Goal: Information Seeking & Learning: Learn about a topic

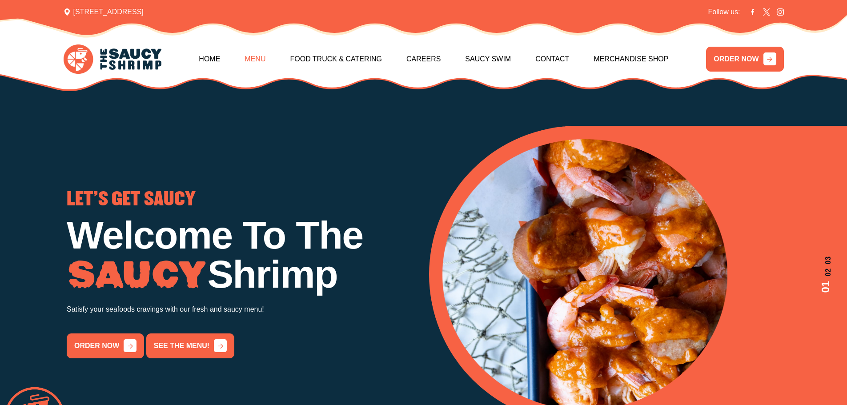
click at [252, 61] on link "Menu" at bounding box center [254, 59] width 21 height 38
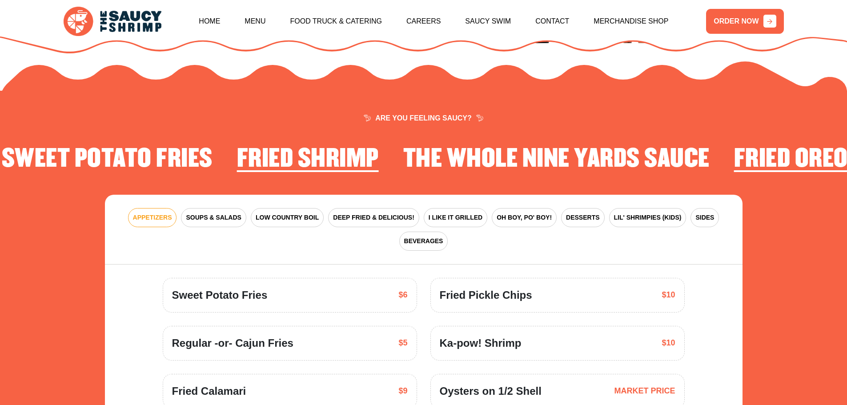
scroll to position [1299, 0]
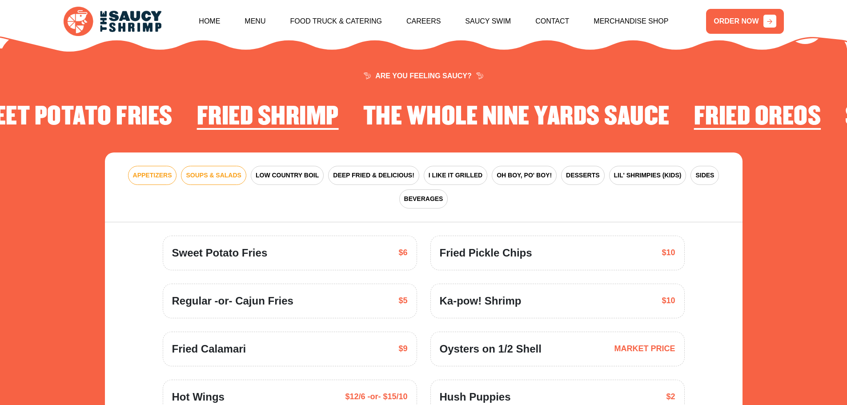
click at [215, 171] on span "SOUPS & SALADS" at bounding box center [213, 175] width 55 height 9
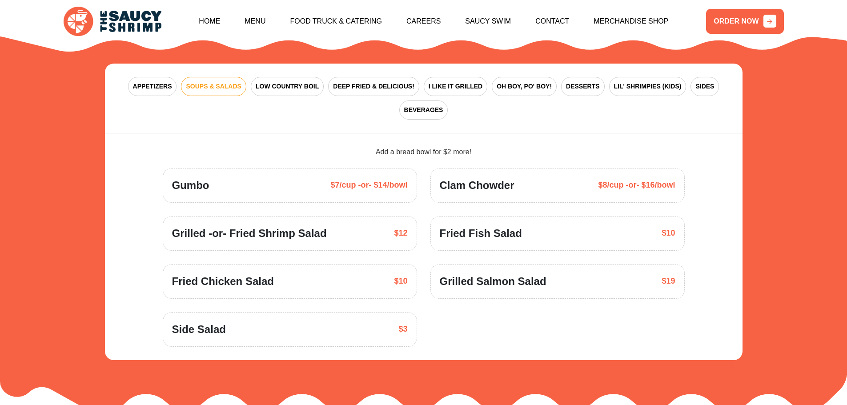
scroll to position [1343, 0]
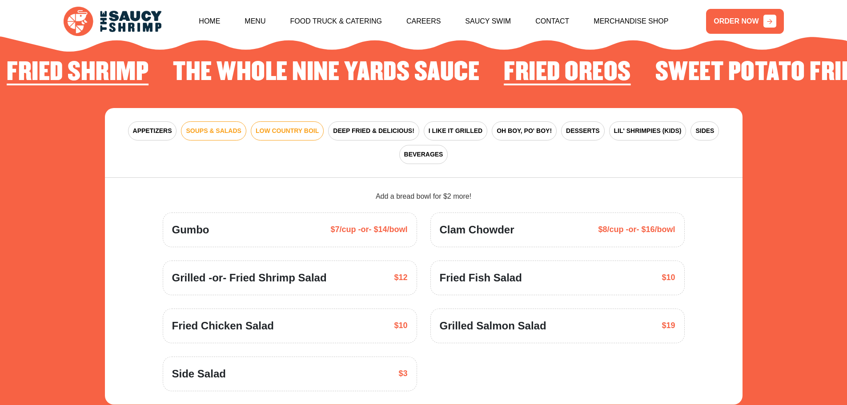
click at [271, 126] on span "LOW COUNTRY BOIL" at bounding box center [287, 130] width 63 height 9
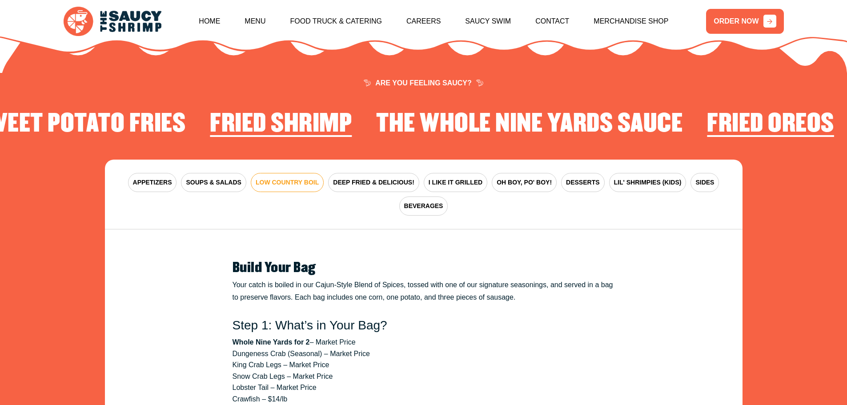
scroll to position [1254, 0]
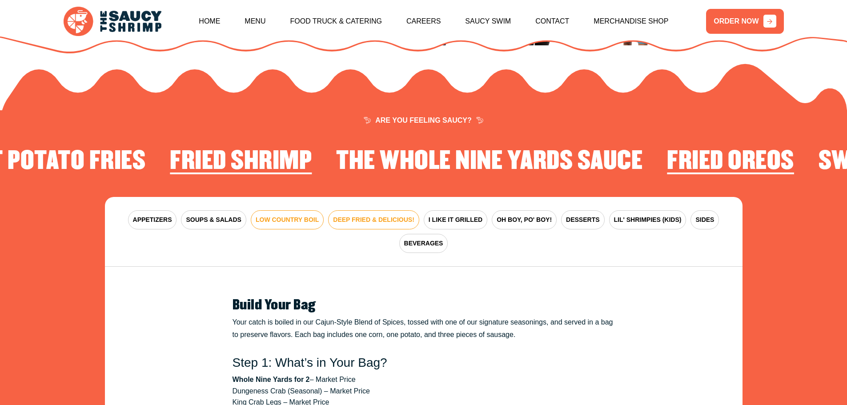
click at [372, 215] on span "DEEP FRIED & DELICIOUS!" at bounding box center [373, 219] width 81 height 9
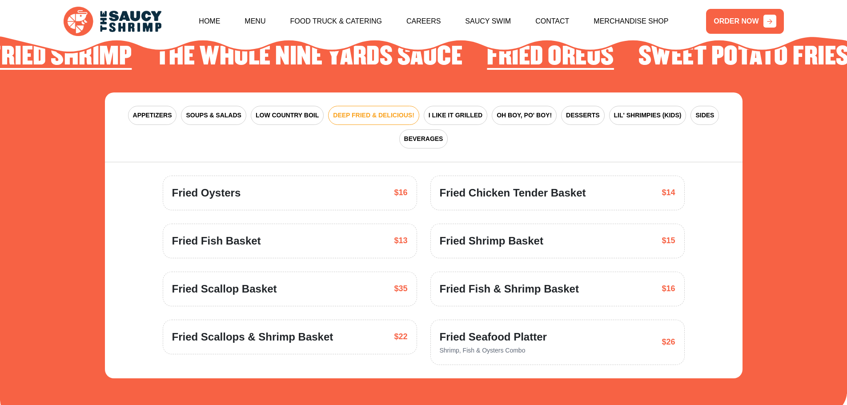
scroll to position [1343, 0]
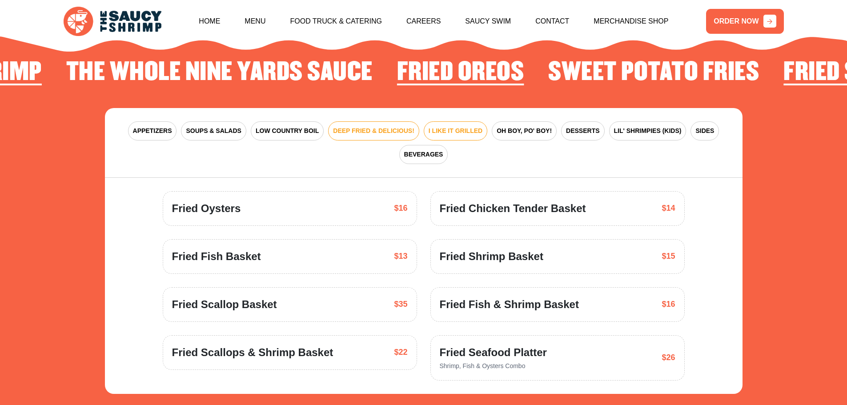
click at [469, 126] on span "I LIKE IT GRILLED" at bounding box center [456, 130] width 54 height 9
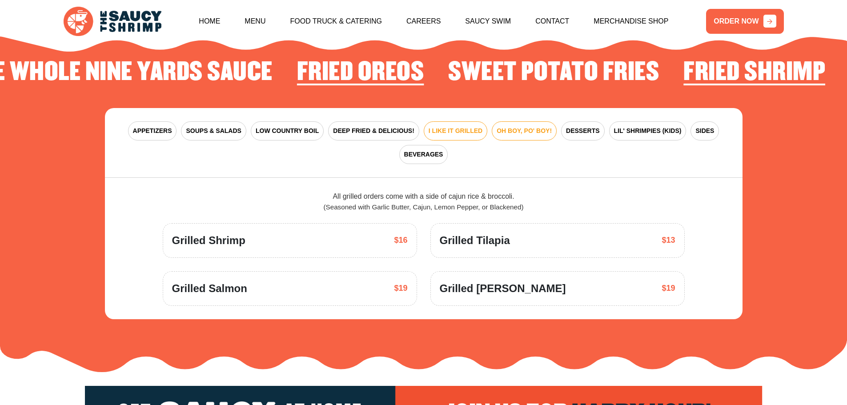
click at [515, 126] on span "OH BOY, PO' BOY!" at bounding box center [524, 130] width 55 height 9
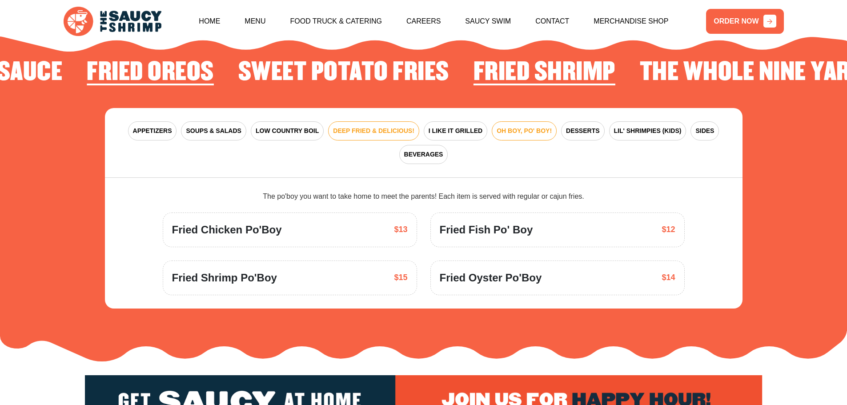
click at [364, 126] on span "DEEP FRIED & DELICIOUS!" at bounding box center [373, 130] width 81 height 9
